Goal: Navigation & Orientation: Find specific page/section

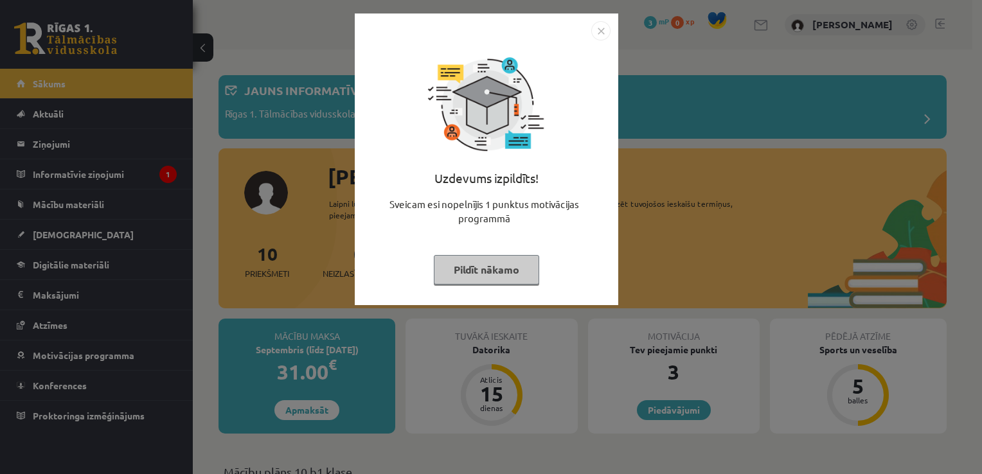
click at [601, 28] on img "Close" at bounding box center [600, 30] width 19 height 19
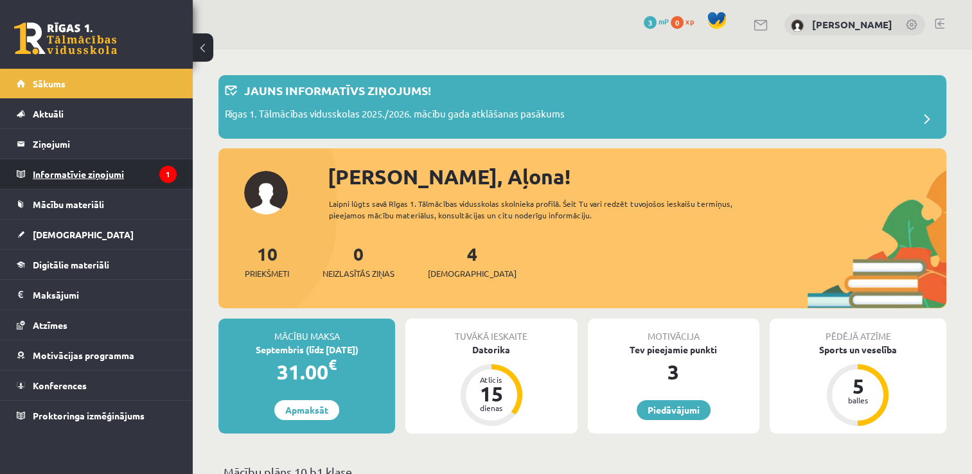
click at [150, 173] on legend "Informatīvie ziņojumi 1" at bounding box center [105, 174] width 144 height 30
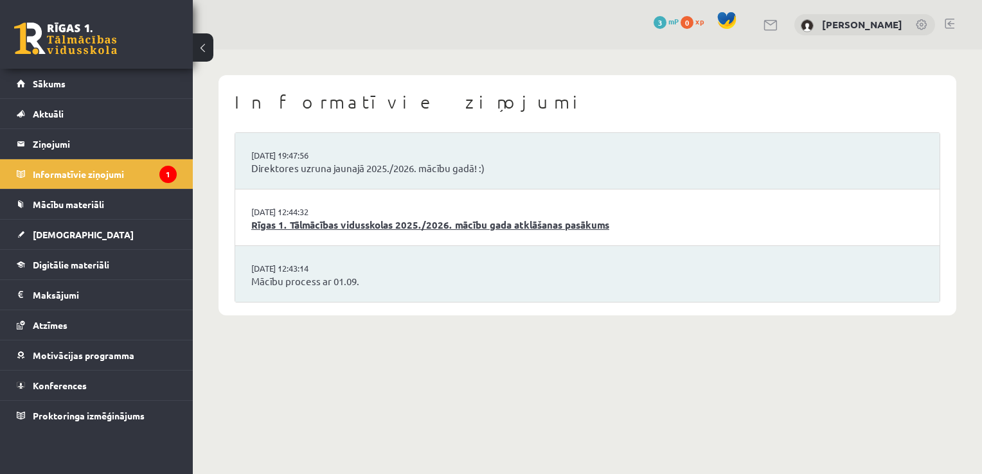
click at [583, 222] on link "Rīgas 1. Tālmācības vidusskolas 2025./2026. mācību gada atklāšanas pasākums" at bounding box center [587, 225] width 672 height 15
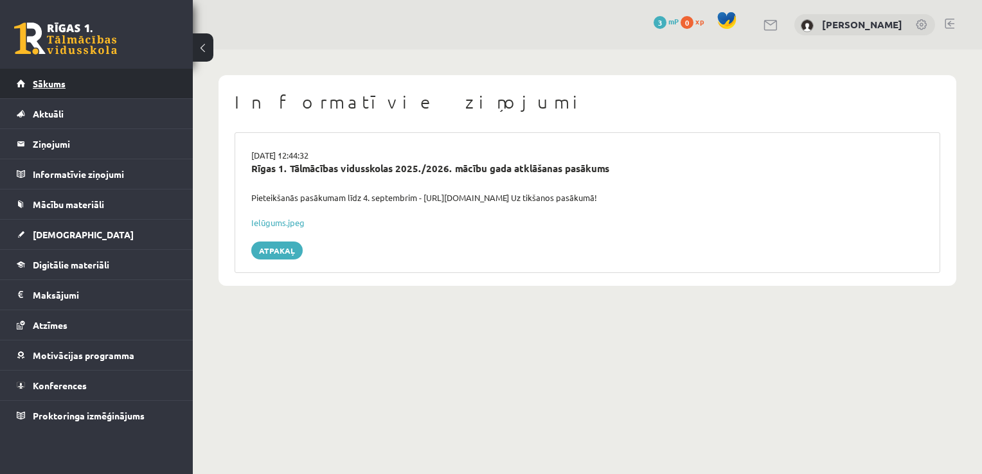
click at [75, 87] on link "Sākums" at bounding box center [97, 84] width 160 height 30
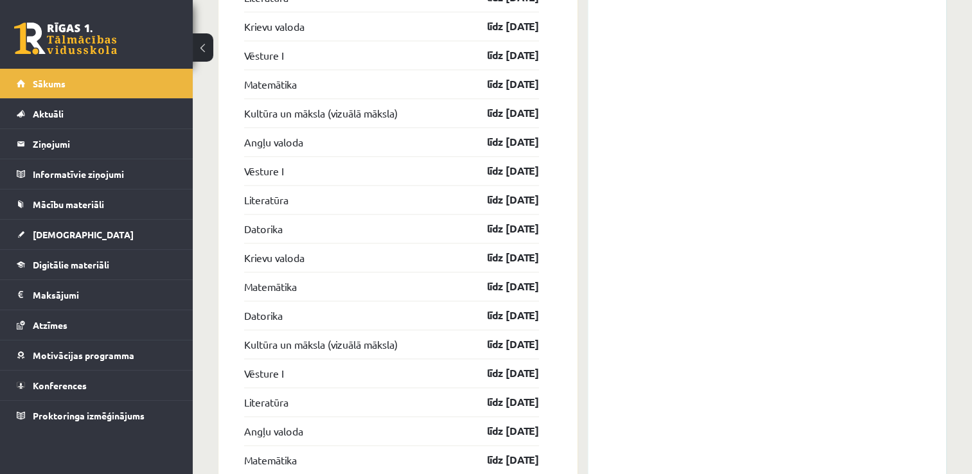
scroll to position [1688, 0]
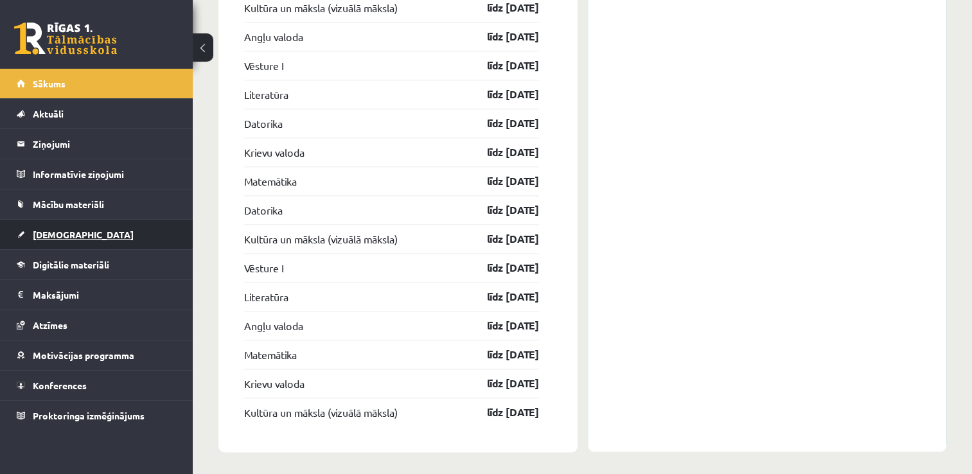
click at [73, 234] on link "[DEMOGRAPHIC_DATA]" at bounding box center [97, 235] width 160 height 30
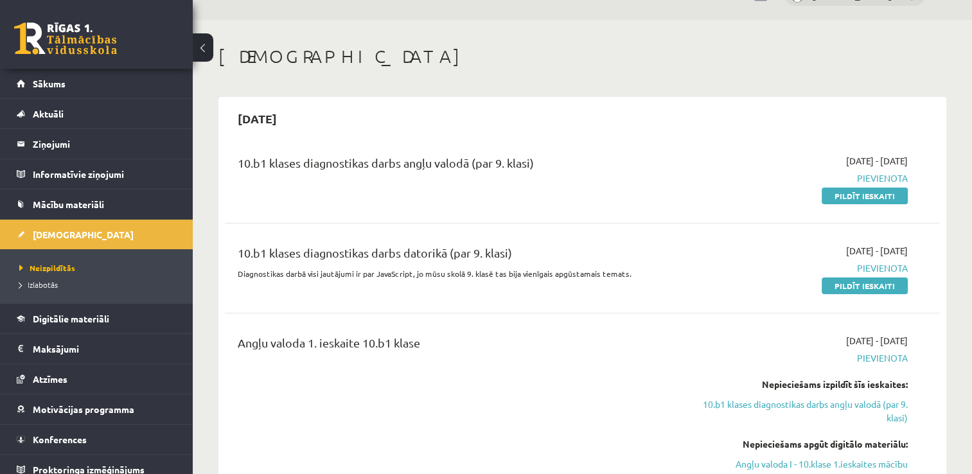
scroll to position [28, 0]
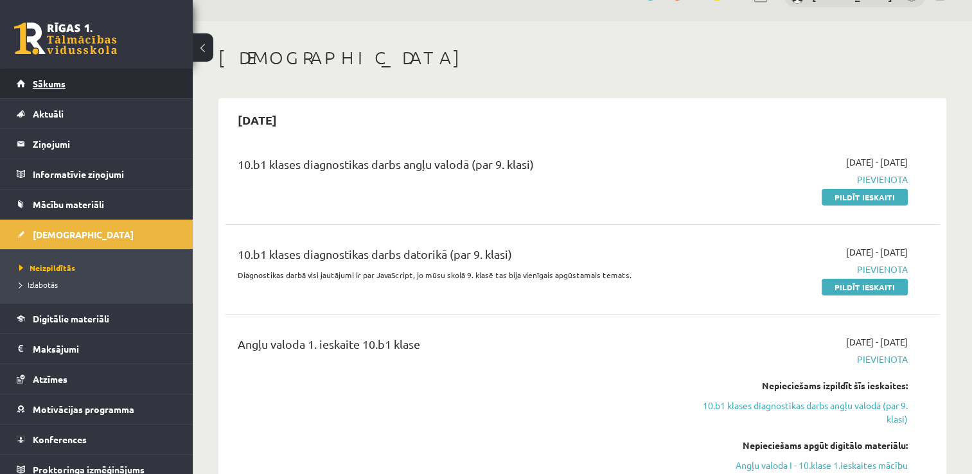
click at [113, 78] on link "Sākums" at bounding box center [97, 84] width 160 height 30
